Goal: Information Seeking & Learning: Learn about a topic

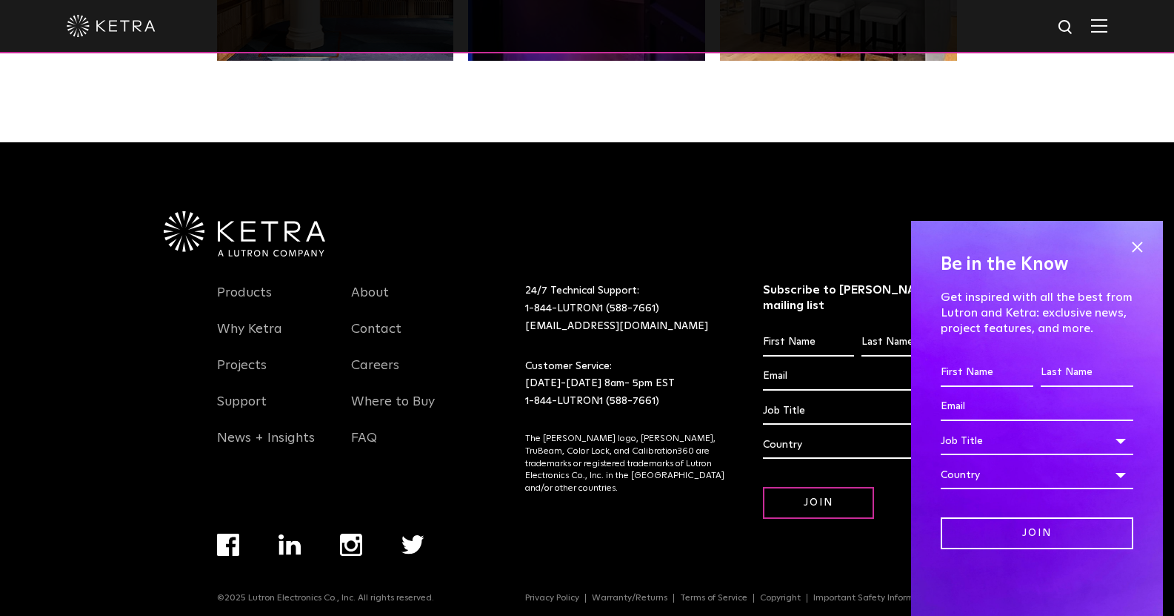
scroll to position [3115, 0]
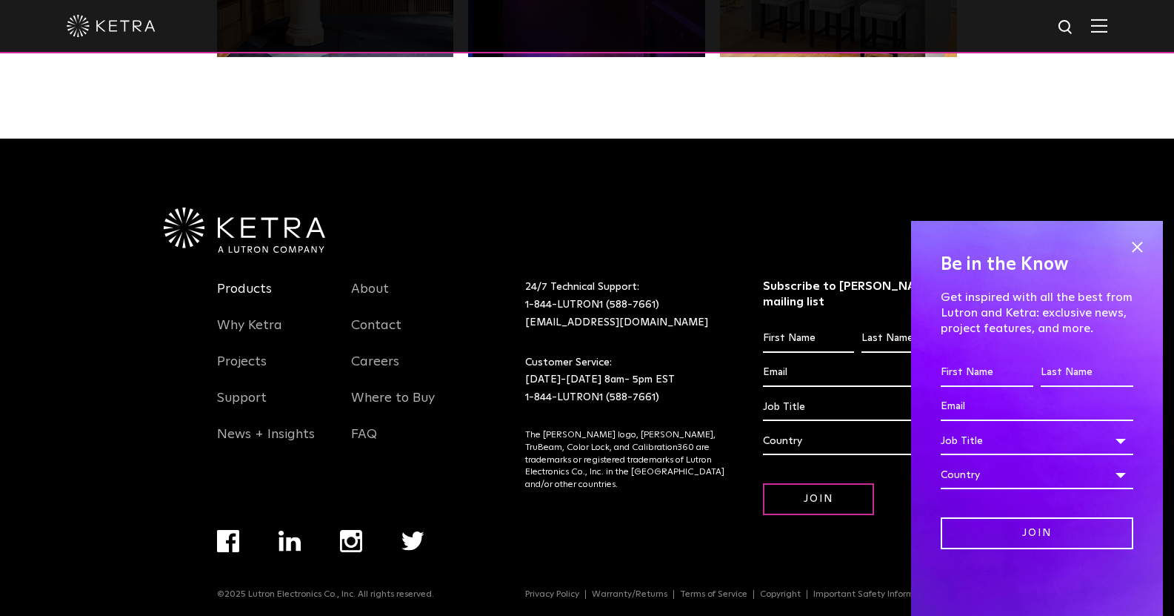
click at [255, 295] on link "Products" at bounding box center [244, 298] width 55 height 34
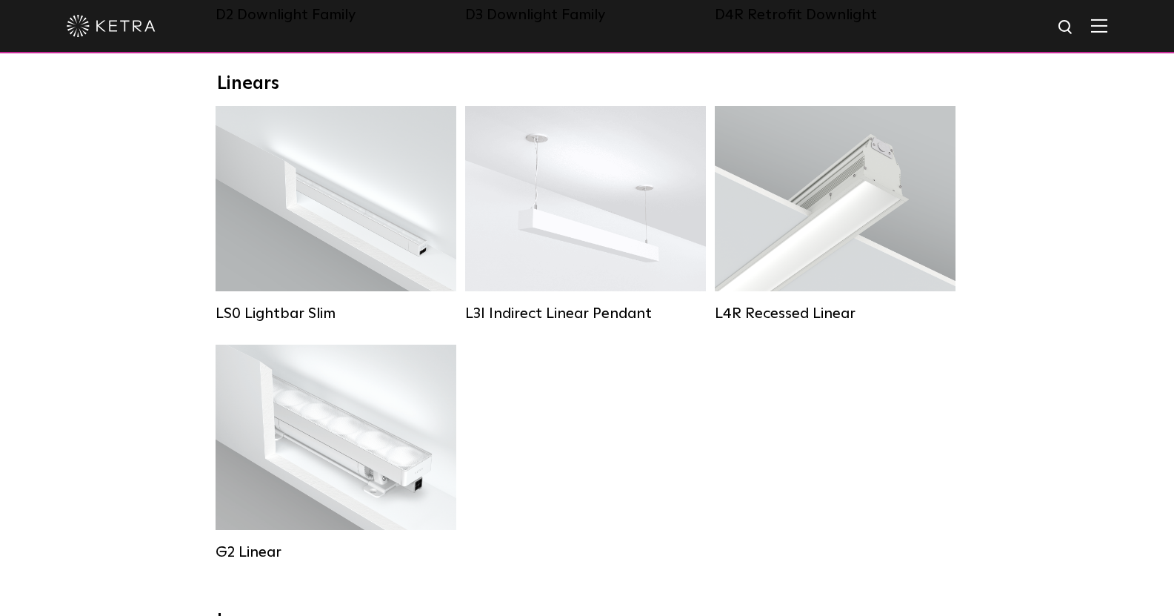
scroll to position [519, 0]
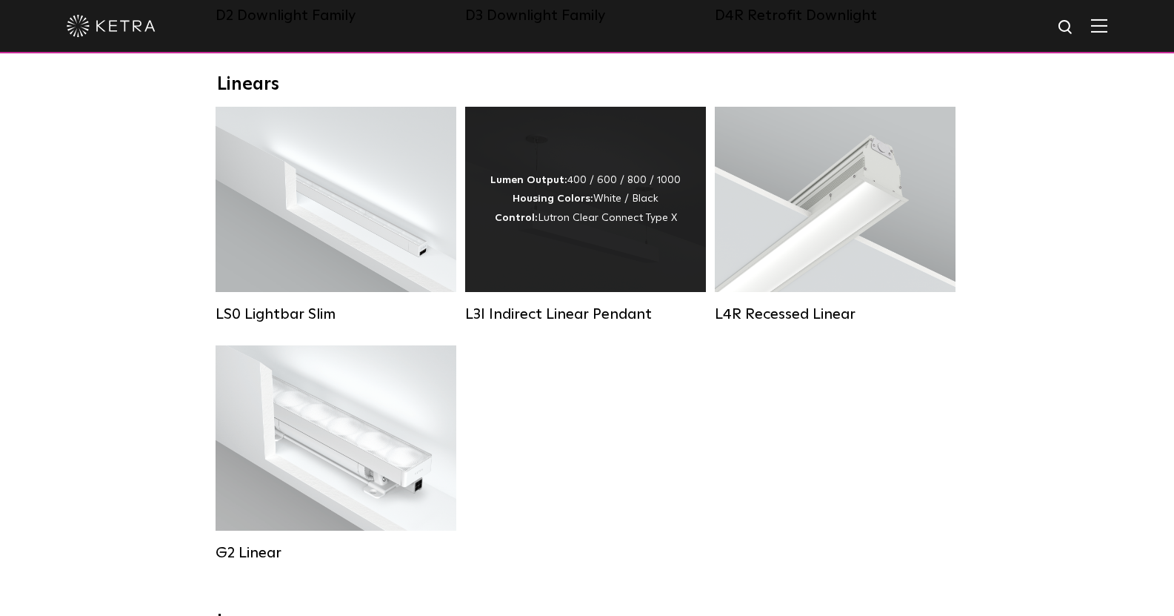
click at [599, 242] on div "Lumen Output: 400 / 600 / 800 / 1000 Housing Colors: White / Black Control: Lut…" at bounding box center [585, 199] width 241 height 185
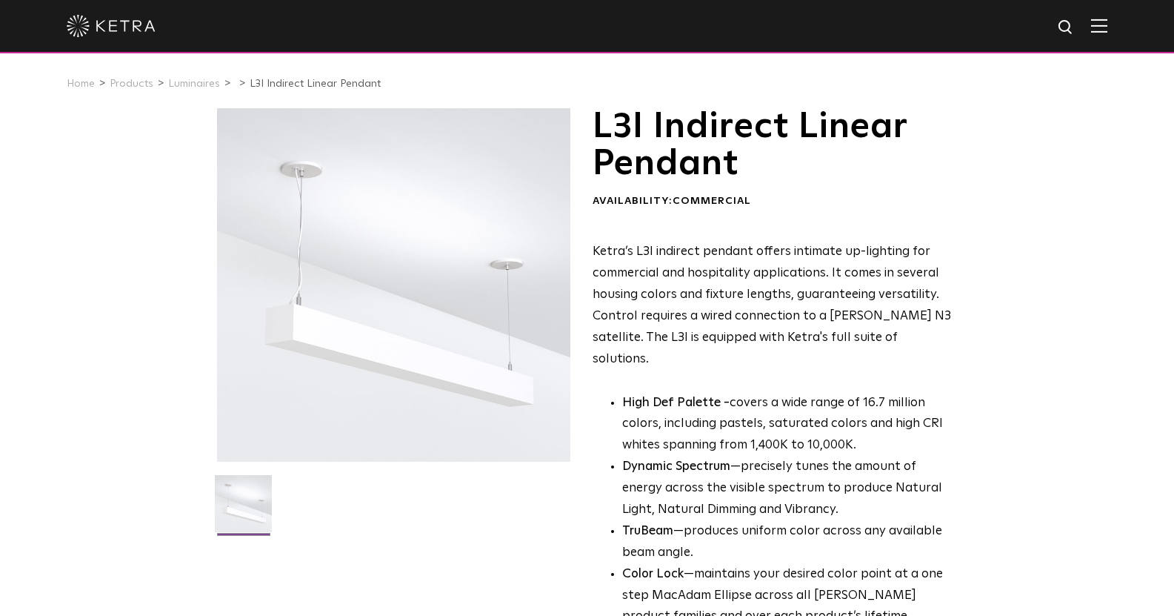
scroll to position [370, 0]
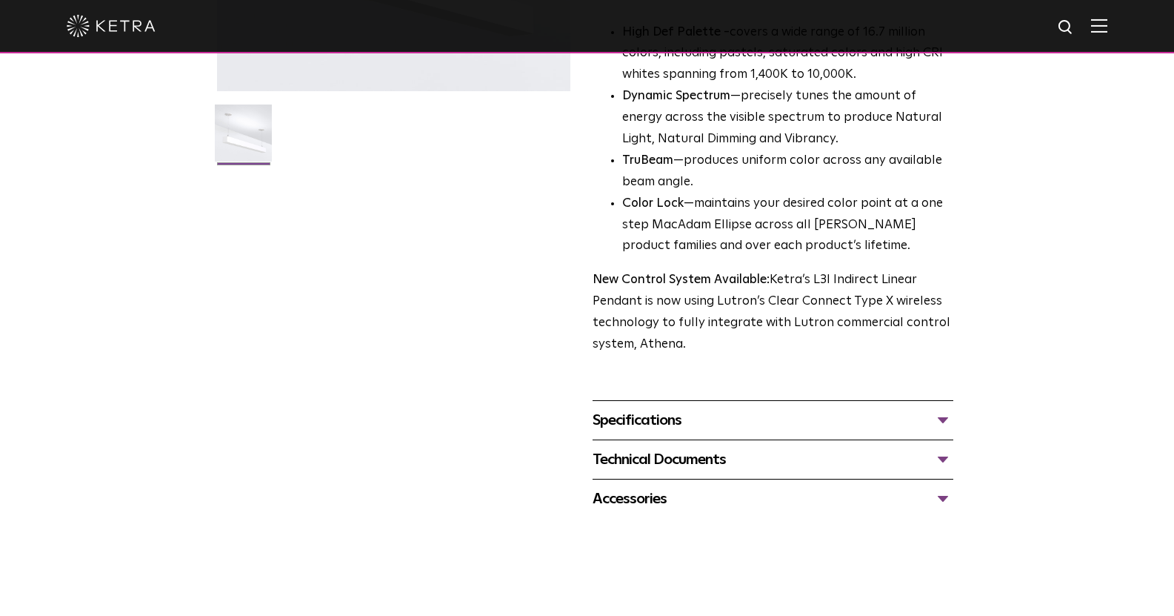
click at [689, 408] on div "Specifications" at bounding box center [773, 420] width 361 height 24
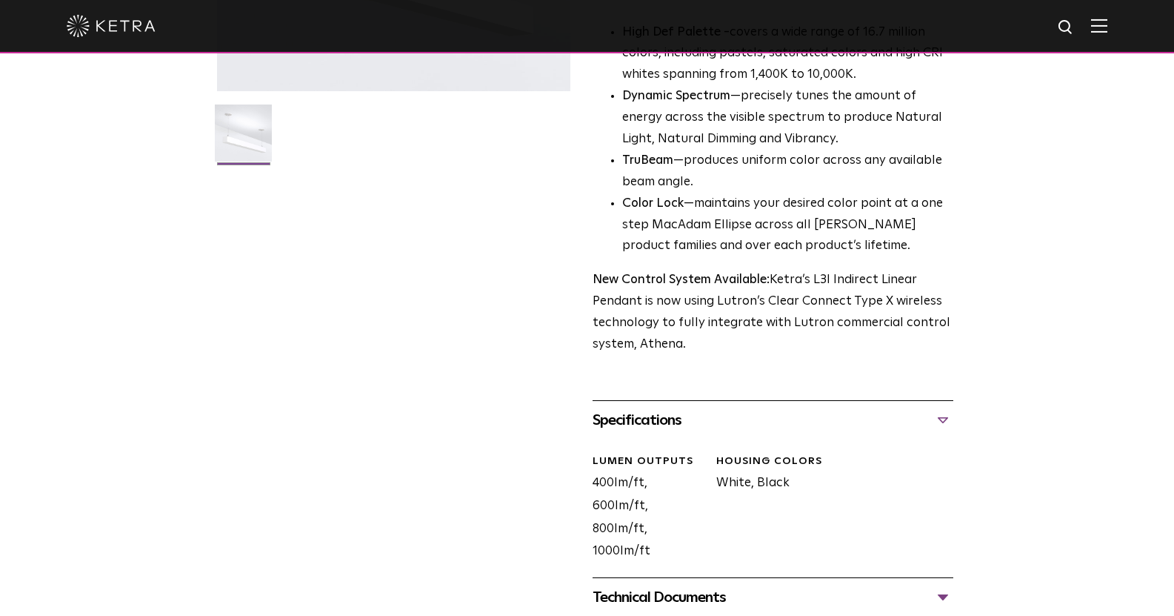
click at [689, 408] on div "Specifications" at bounding box center [773, 420] width 361 height 24
